Goal: Task Accomplishment & Management: Use online tool/utility

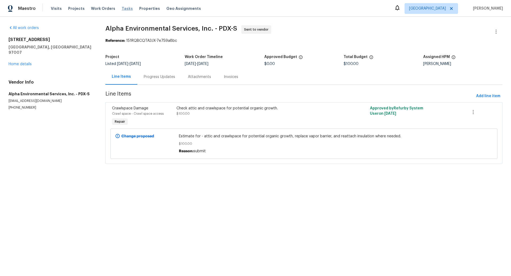
click at [122, 9] on span "Tasks" at bounding box center [127, 9] width 11 height 4
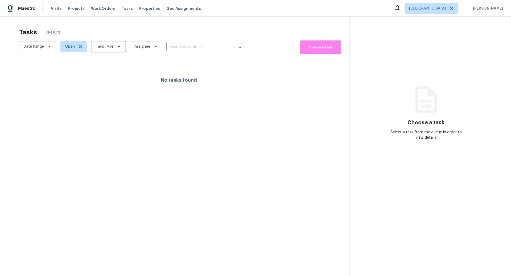
click at [118, 47] on icon at bounding box center [119, 46] width 4 height 4
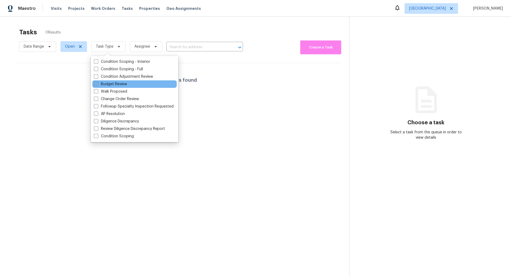
click at [97, 83] on span at bounding box center [96, 84] width 4 height 4
click at [97, 83] on input "Budget Review" at bounding box center [95, 82] width 3 height 3
checkbox input "true"
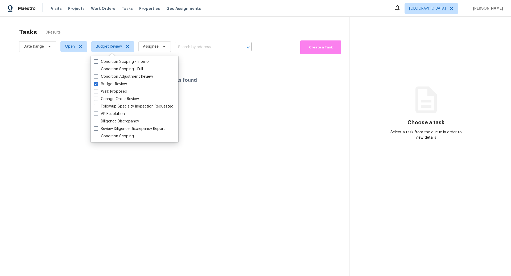
click at [254, 78] on div "No tasks found" at bounding box center [179, 80] width 324 height 34
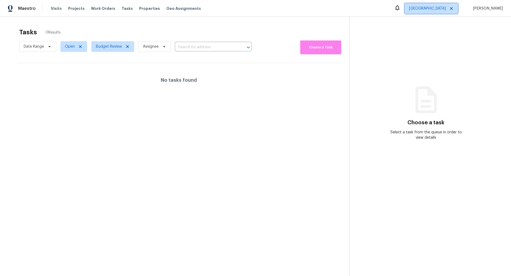
click at [445, 9] on span "Portland" at bounding box center [427, 8] width 37 height 5
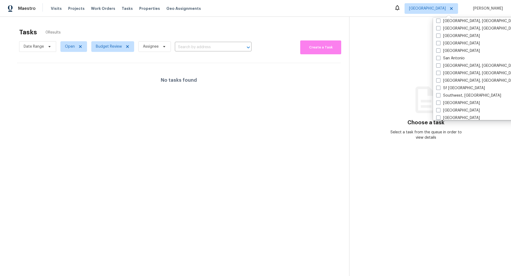
scroll to position [348, 0]
click at [440, 84] on span at bounding box center [438, 85] width 4 height 4
click at [440, 84] on input "Sf Bay Area" at bounding box center [437, 84] width 3 height 3
checkbox input "true"
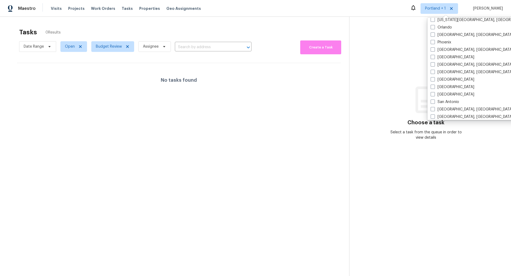
scroll to position [303, 0]
click at [434, 85] on span at bounding box center [433, 86] width 4 height 4
click at [434, 85] on input "Sacramento" at bounding box center [432, 85] width 3 height 3
checkbox input "true"
click at [269, 133] on section "Tasks 0 Results Date Range Open Budget Review Assignee ​ Create a Task No tasks…" at bounding box center [179, 159] width 341 height 268
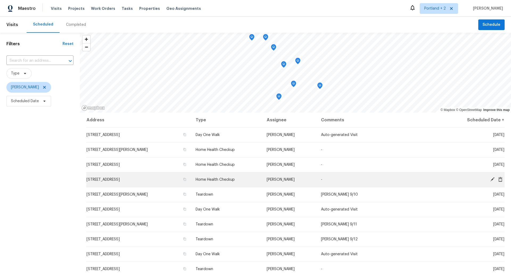
scroll to position [41, 0]
